Goal: Task Accomplishment & Management: Use online tool/utility

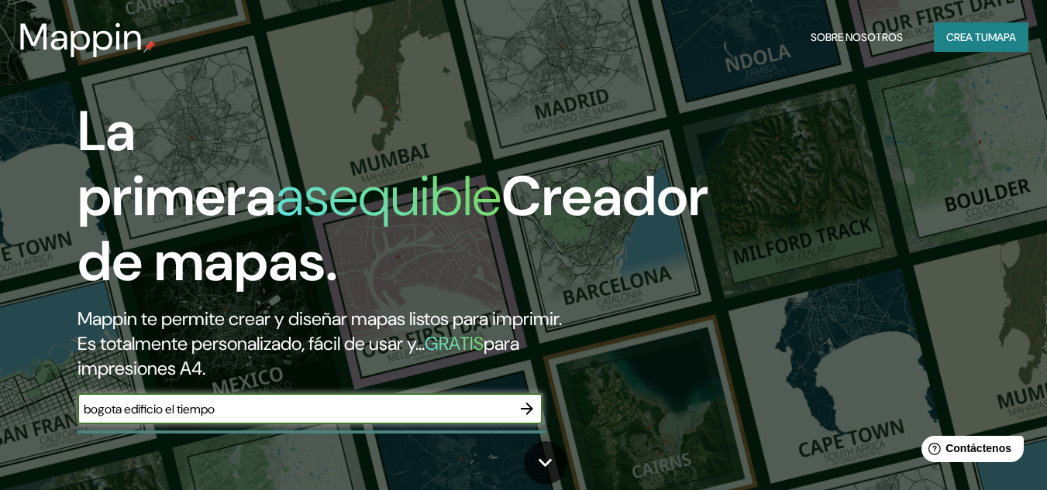
type input "bogota edificio el tiempo"
click at [530, 403] on icon "button" at bounding box center [527, 409] width 19 height 19
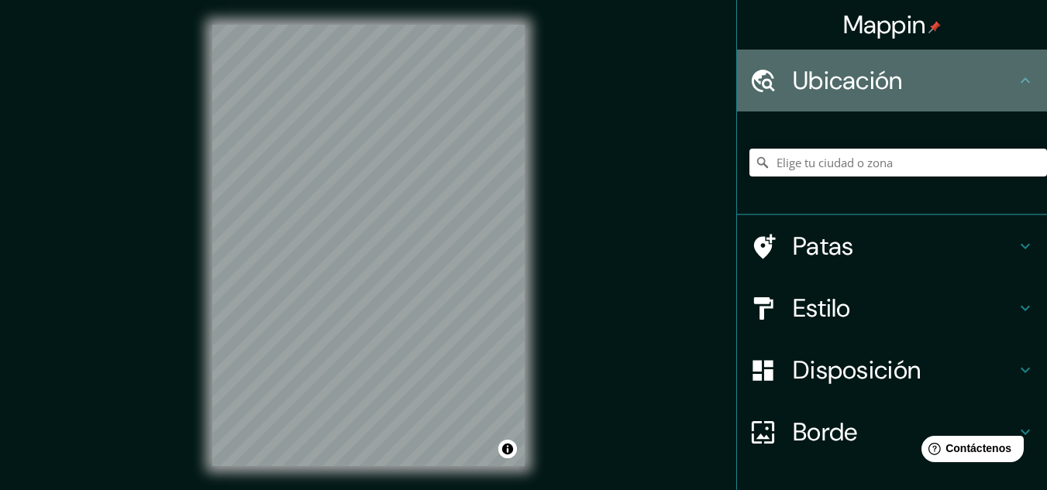
click at [960, 76] on h4 "Ubicación" at bounding box center [904, 80] width 223 height 31
click at [749, 87] on icon at bounding box center [762, 80] width 27 height 27
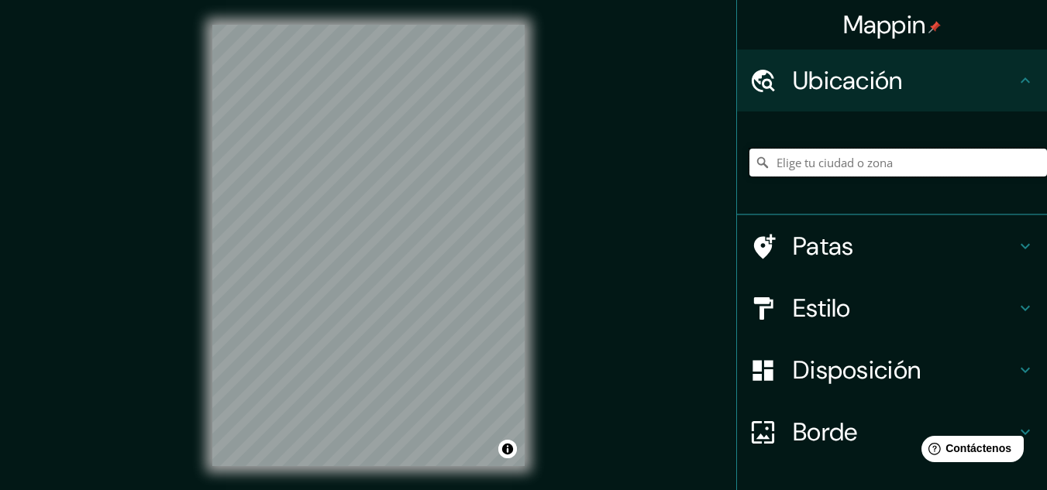
click at [830, 157] on input "Elige tu ciudad o zona" at bounding box center [897, 163] width 297 height 28
paste input "Ac. [STREET_ADDRESS]"
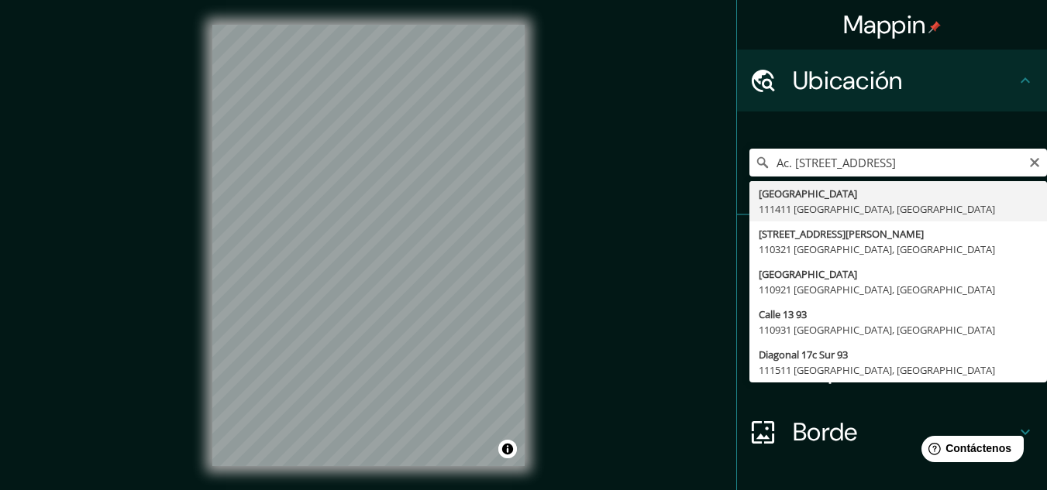
type input "[STREET_ADDRESS]"
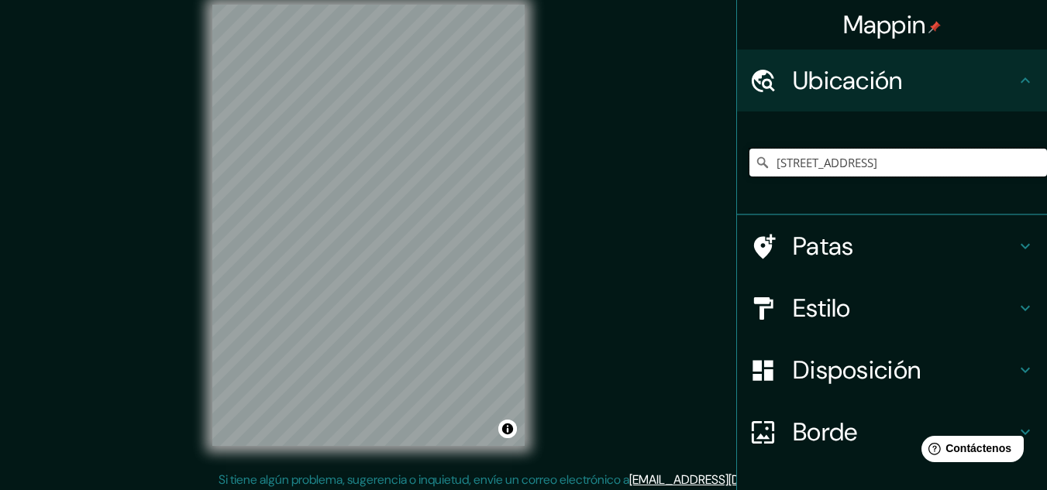
scroll to position [26, 0]
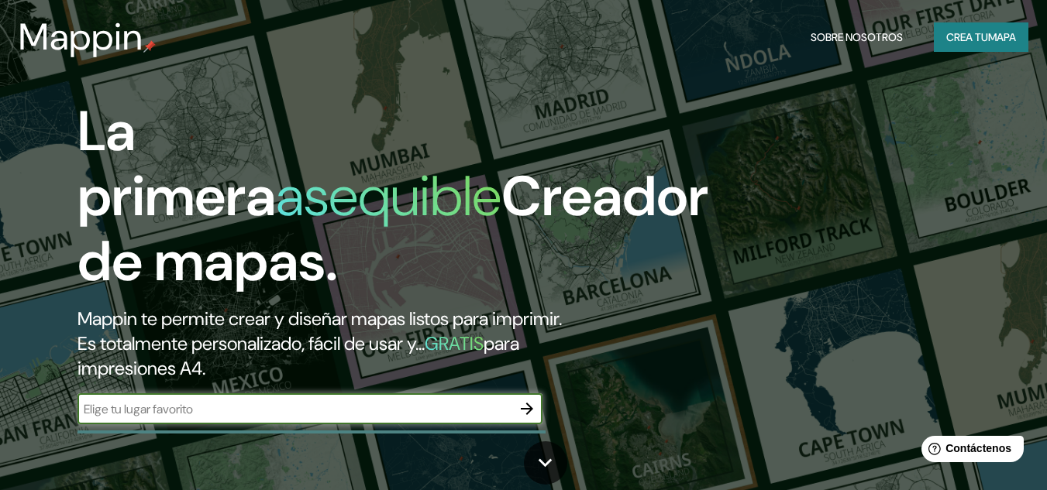
paste input "Ac. [STREET_ADDRESS]"
type input "Ac. [STREET_ADDRESS]"
click at [524, 411] on icon "button" at bounding box center [527, 409] width 19 height 19
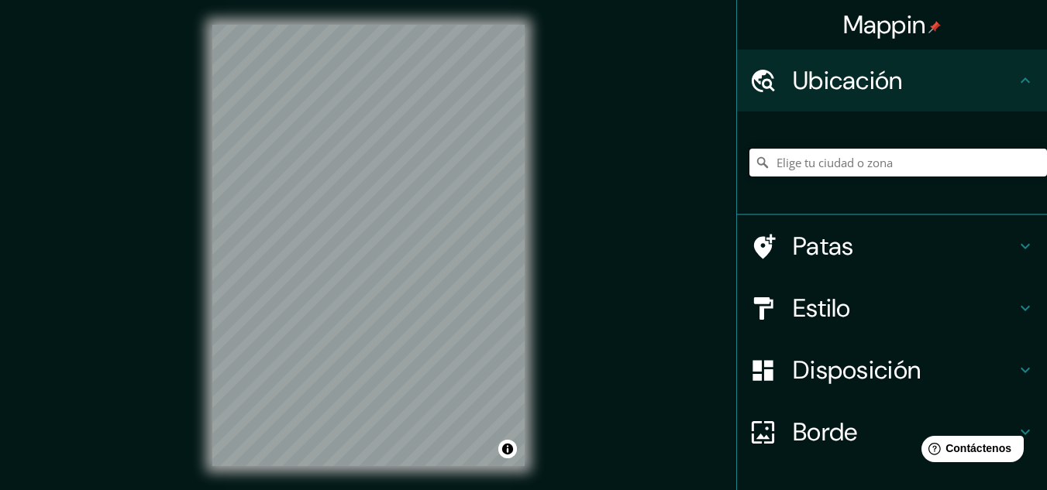
paste input "Ac. [STREET_ADDRESS]"
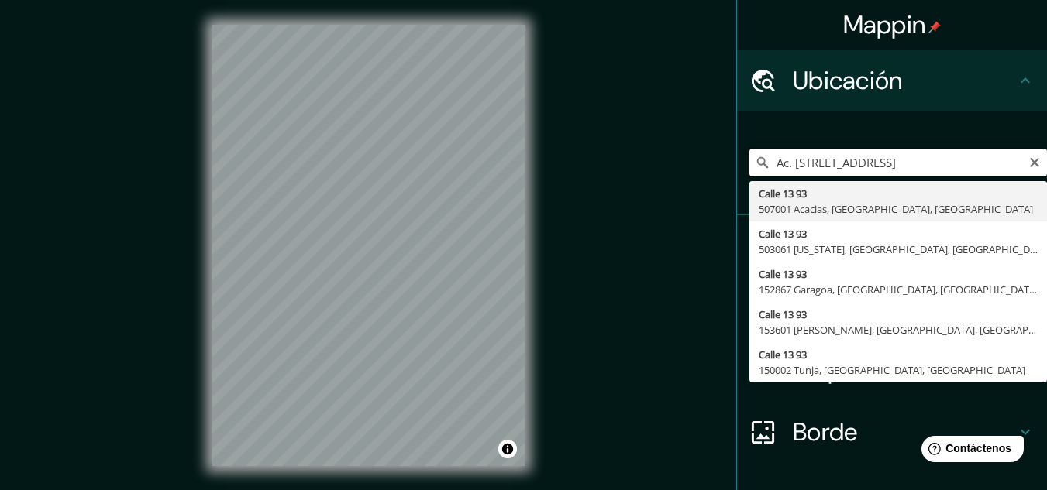
type input "Ac. [STREET_ADDRESS]"
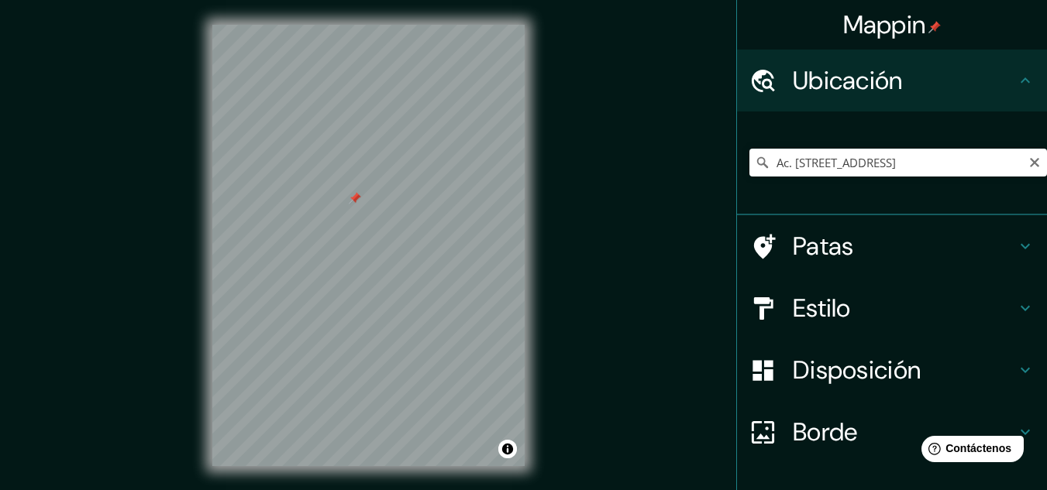
click at [147, 241] on div "Mappin Ubicación Ac. [GEOGRAPHIC_DATA][STREET_ADDRESS][STREET_ADDRESS][US_STATE…" at bounding box center [523, 258] width 1047 height 516
click at [919, 162] on input "Ac. [STREET_ADDRESS]" at bounding box center [897, 163] width 297 height 28
click at [1028, 162] on icon "Claro" at bounding box center [1034, 162] width 12 height 12
paste input "Ac. [STREET_ADDRESS]"
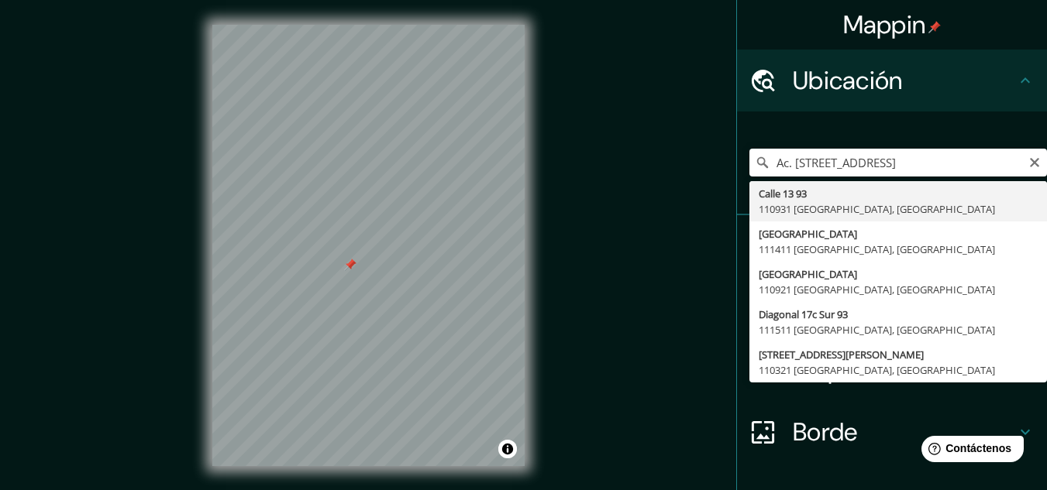
type input "[STREET_ADDRESS]"
